Goal: Navigation & Orientation: Understand site structure

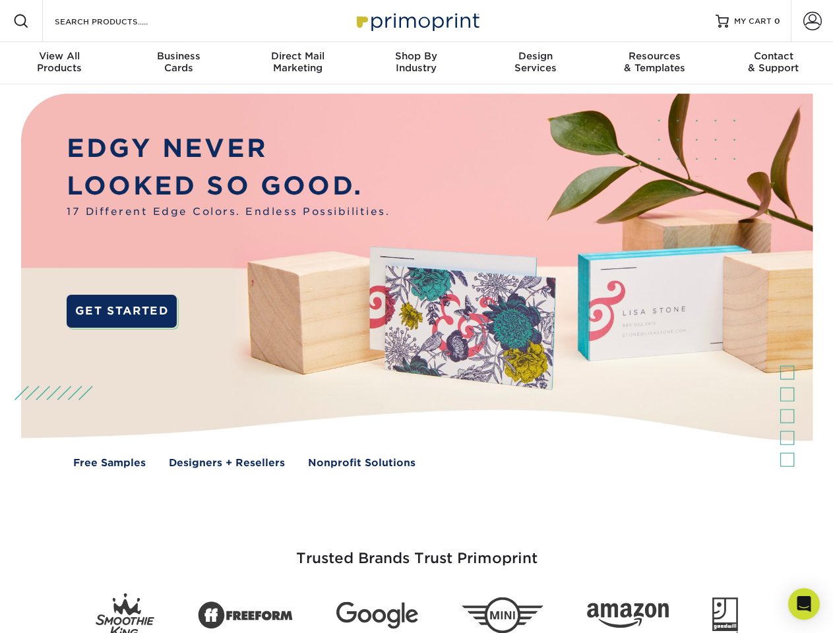
click at [416, 316] on img at bounding box center [416, 290] width 824 height 412
click at [21, 21] on span at bounding box center [21, 21] width 16 height 16
click at [812, 21] on span at bounding box center [812, 21] width 18 height 18
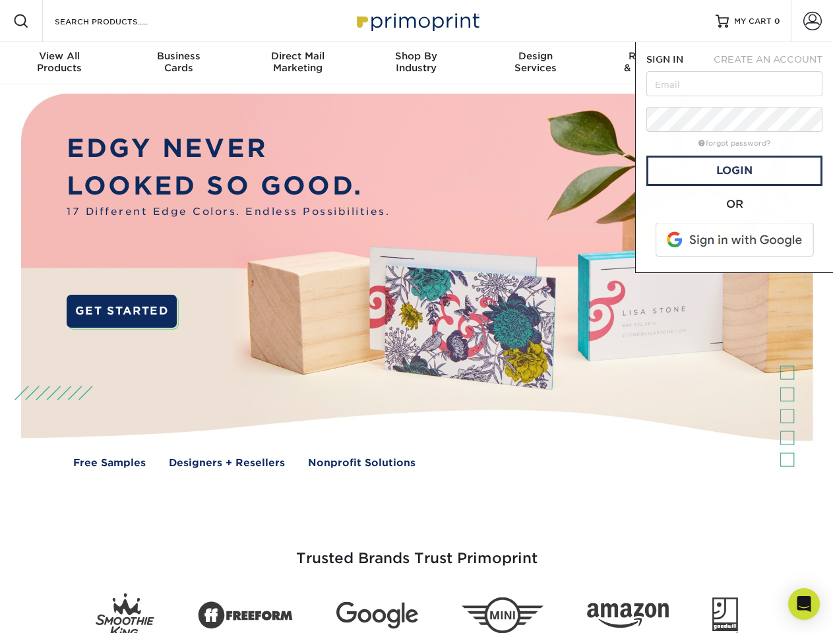
click at [59, 63] on div "View All Products" at bounding box center [59, 62] width 119 height 24
click at [178, 63] on div "Business Cards" at bounding box center [178, 62] width 119 height 24
click at [297, 63] on div "Direct Mail Marketing" at bounding box center [297, 62] width 119 height 24
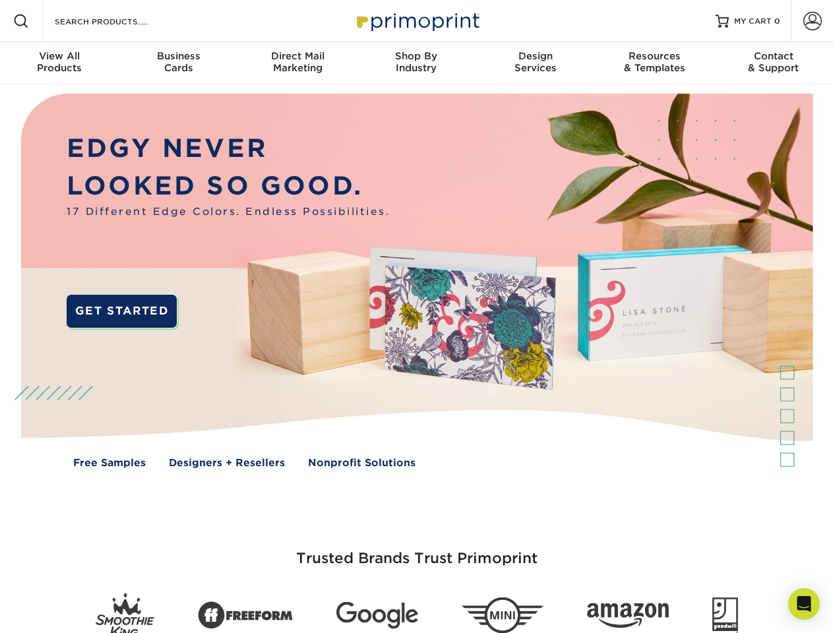
click at [416, 63] on div "Shop By Industry" at bounding box center [416, 62] width 119 height 24
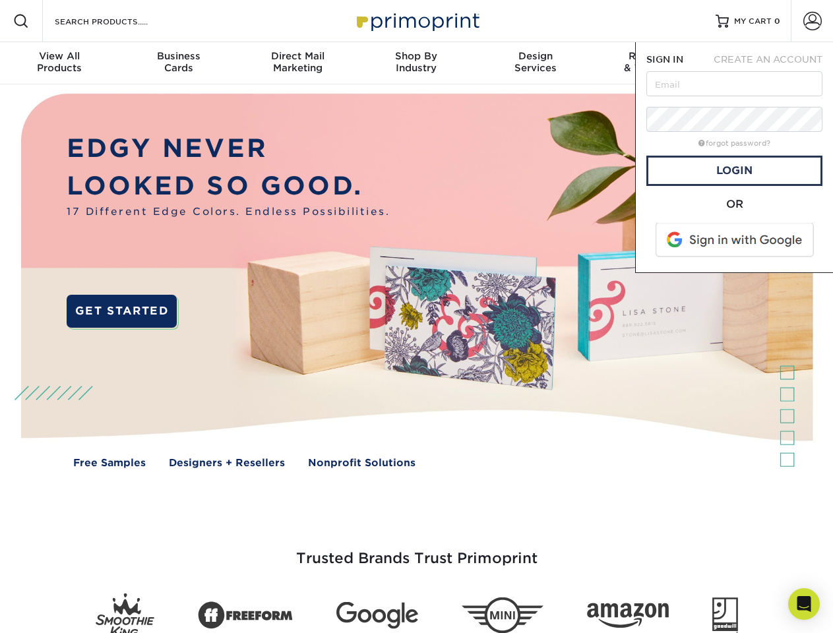
click at [535, 63] on div "Design Services" at bounding box center [535, 62] width 119 height 24
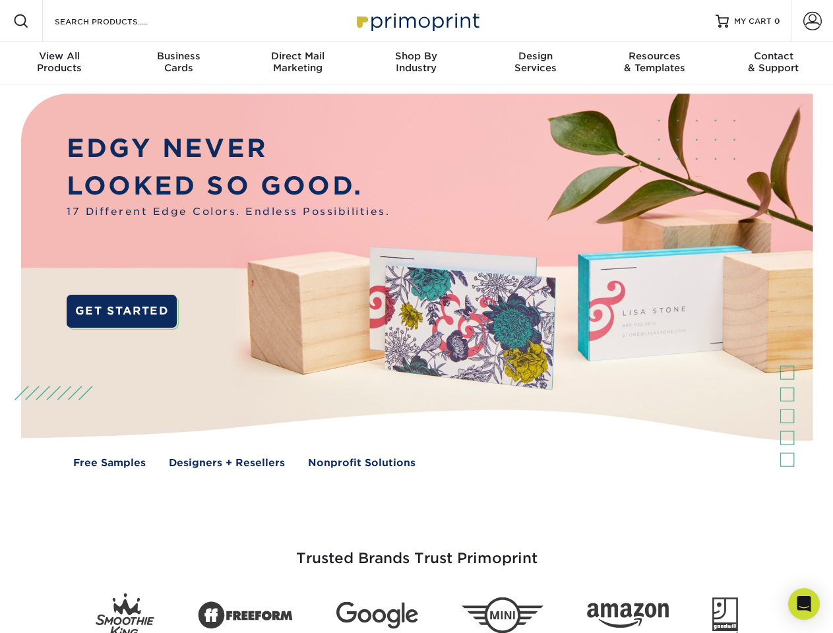
click at [654, 63] on span "SIGN IN" at bounding box center [664, 59] width 37 height 11
click at [773, 63] on div "Contact & Support" at bounding box center [773, 62] width 119 height 24
